Goal: Navigation & Orientation: Find specific page/section

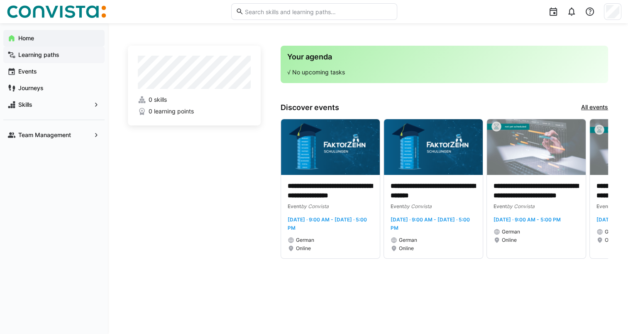
click at [0, 0] on app-navigation-label "Learning paths" at bounding box center [0, 0] width 0 height 0
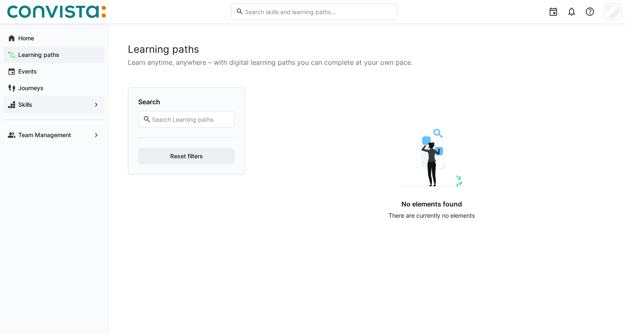
click at [0, 0] on app-navigation-label "Skills" at bounding box center [0, 0] width 0 height 0
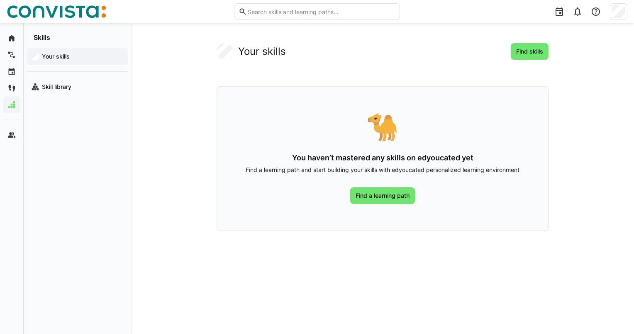
click at [550, 47] on app-your-skills-component "Your skills Find skills 🐪 You haven’t mastered any skills on edyoucated yet Fin…" at bounding box center [382, 137] width 463 height 188
click at [522, 56] on span "Find skills" at bounding box center [530, 51] width 38 height 17
